Goal: Answer question/provide support: Share knowledge or assist other users

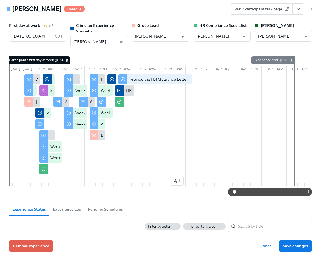
scroll to position [489, 0]
click at [310, 9] on icon "button" at bounding box center [311, 9] width 6 height 6
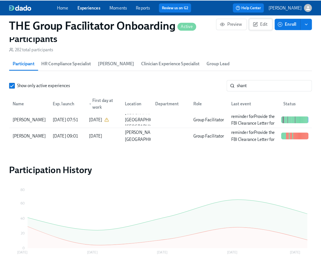
scroll to position [0, 8109]
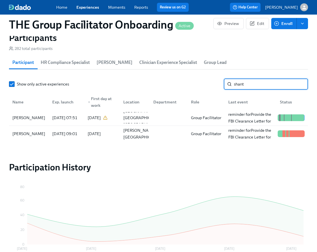
click at [253, 85] on input "shant" at bounding box center [271, 83] width 74 height 11
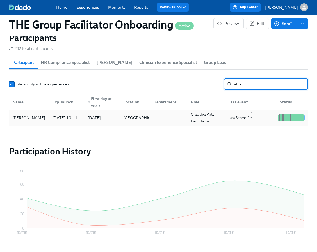
click at [20, 121] on div "[PERSON_NAME]" at bounding box center [28, 117] width 37 height 7
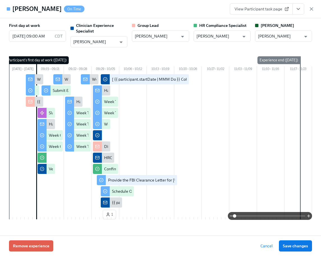
click at [300, 8] on icon "View task page" at bounding box center [298, 9] width 6 height 6
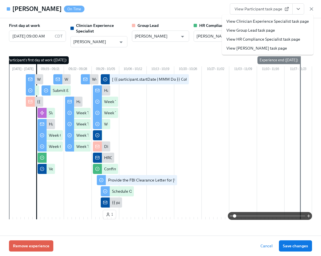
click at [289, 22] on link "View Clinician Experience Specialist task page" at bounding box center [267, 22] width 82 height 6
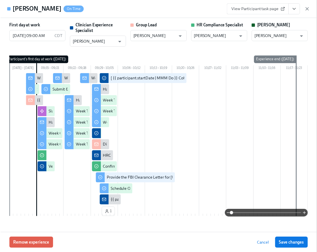
scroll to position [0, 8113]
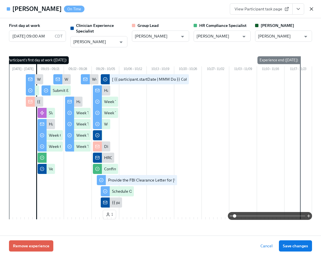
click at [311, 10] on icon "button" at bounding box center [311, 9] width 6 height 6
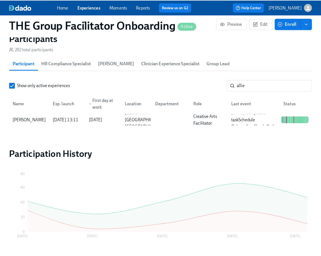
scroll to position [0, 8109]
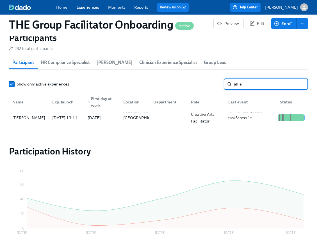
click at [248, 87] on input "allie" at bounding box center [271, 83] width 74 height 11
click at [29, 117] on div "[PERSON_NAME]" at bounding box center [28, 117] width 37 height 7
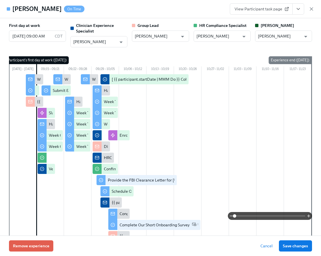
click at [302, 8] on button "View task page" at bounding box center [298, 8] width 12 height 11
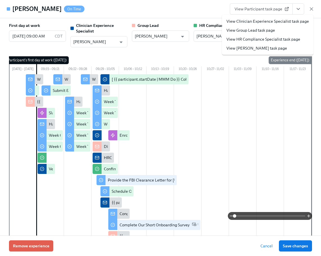
click at [274, 20] on link "View Clinician Experience Specialist task page" at bounding box center [267, 22] width 82 height 6
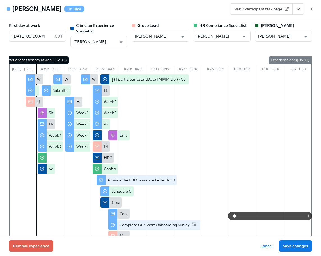
click at [310, 9] on icon "button" at bounding box center [311, 9] width 6 height 6
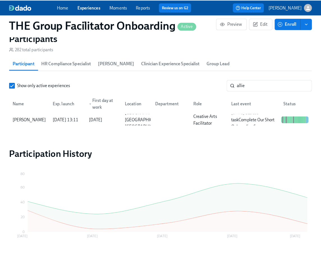
scroll to position [0, 8113]
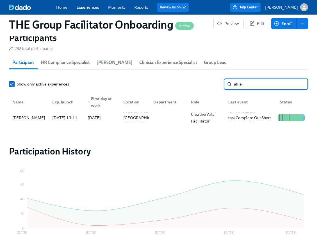
click at [251, 88] on input "allie" at bounding box center [271, 83] width 74 height 11
click at [242, 85] on input "allie" at bounding box center [271, 83] width 74 height 11
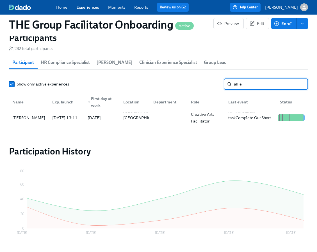
click at [242, 87] on input "allie" at bounding box center [271, 83] width 74 height 11
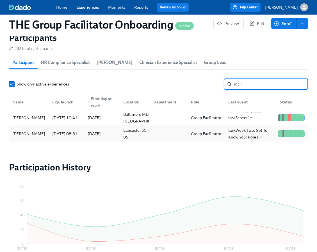
type input "mcil"
click at [37, 133] on div "[PERSON_NAME]" at bounding box center [28, 133] width 37 height 7
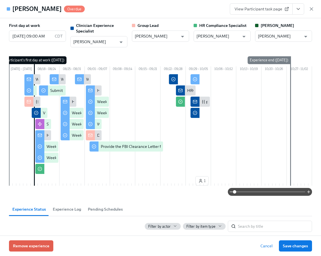
click at [297, 11] on icon "View task page" at bounding box center [298, 9] width 6 height 6
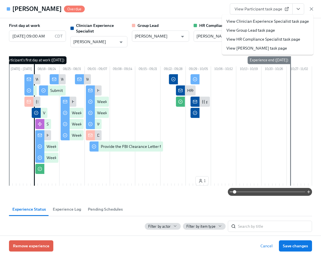
click at [274, 21] on link "View Clinician Experience Specialist task page" at bounding box center [267, 22] width 82 height 6
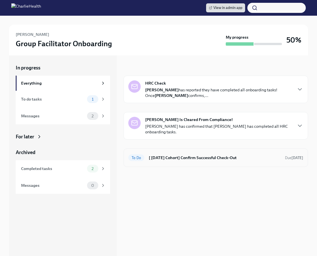
click at [192, 155] on h6 "[ Sep 15th Cohort] Confirm Successful Check-Out" at bounding box center [214, 158] width 131 height 6
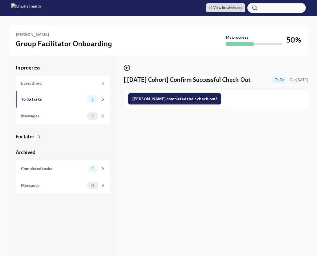
click at [173, 99] on span "Allie completed their check-out!" at bounding box center [174, 99] width 85 height 6
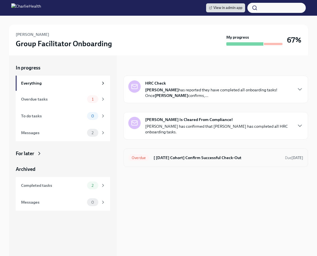
click at [157, 156] on h6 "[ [DATE] Cohort] Confirm Successful Check-Out" at bounding box center [216, 158] width 127 height 6
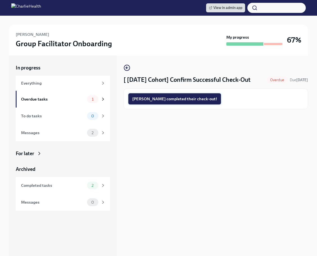
click at [162, 101] on span "[PERSON_NAME] completed their check-out!" at bounding box center [174, 99] width 85 height 6
